Goal: Information Seeking & Learning: Check status

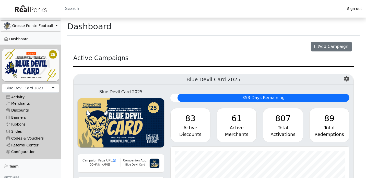
scroll to position [59, 179]
click at [31, 146] on link "Referral Center" at bounding box center [30, 145] width 57 height 7
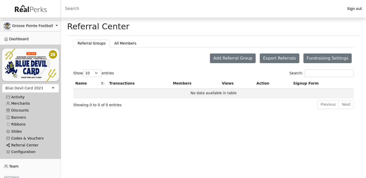
click at [26, 146] on link "Referral Center" at bounding box center [30, 145] width 57 height 7
click at [25, 90] on div "Blue Devil Card 2023" at bounding box center [24, 88] width 38 height 5
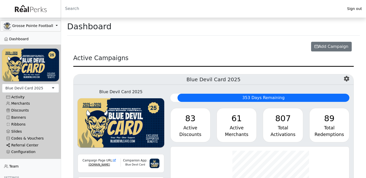
click at [22, 146] on link "Referral Center" at bounding box center [30, 145] width 57 height 7
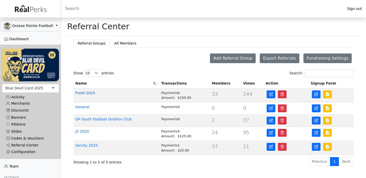
click at [86, 93] on link "Frosh 2025" at bounding box center [85, 93] width 20 height 4
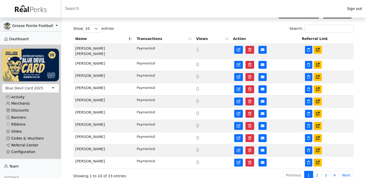
scroll to position [92, 0]
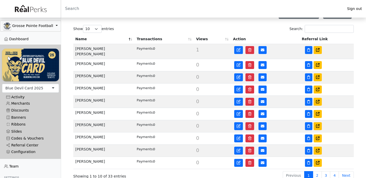
click at [154, 42] on th "Transactions" at bounding box center [164, 39] width 59 height 10
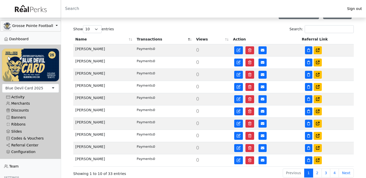
click at [153, 42] on th "Transactions" at bounding box center [164, 40] width 59 height 10
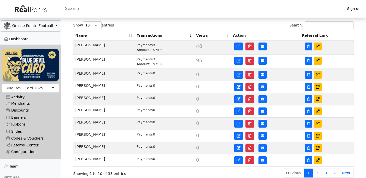
scroll to position [95, 0]
